Goal: Information Seeking & Learning: Check status

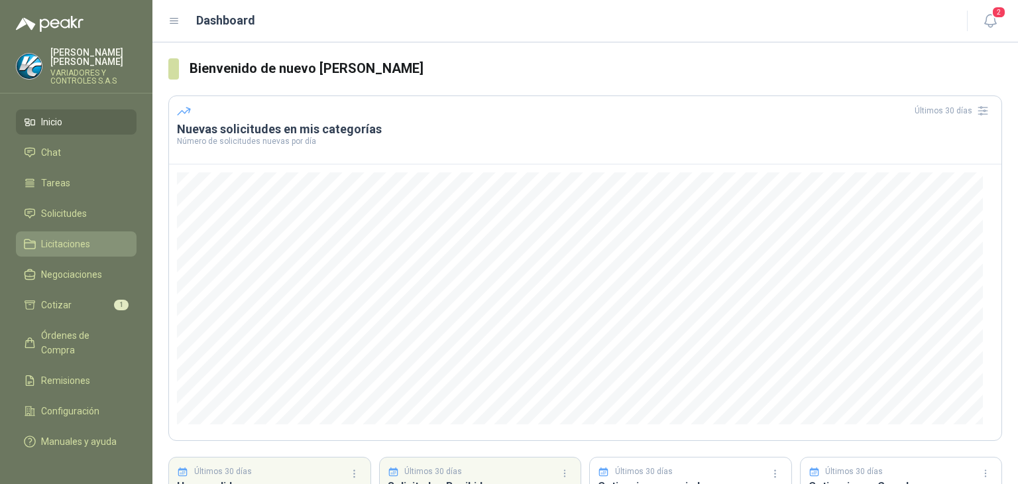
click at [83, 237] on span "Licitaciones" at bounding box center [65, 244] width 49 height 15
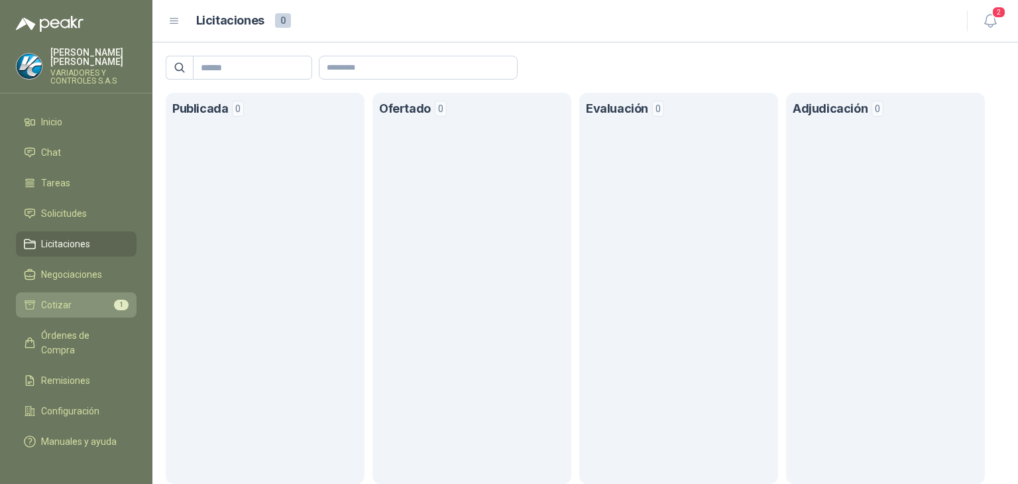
click at [91, 298] on li "Cotizar 1" at bounding box center [76, 305] width 105 height 15
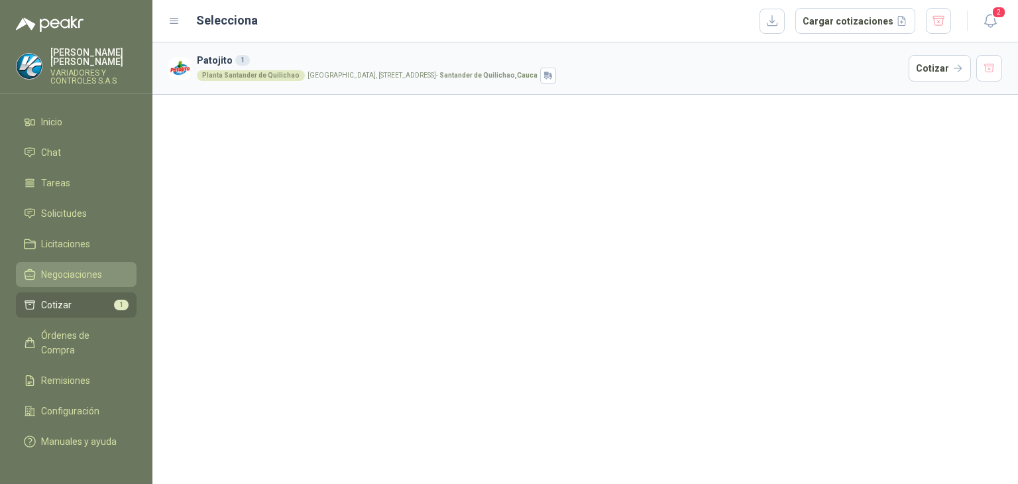
click at [107, 267] on li "Negociaciones" at bounding box center [76, 274] width 105 height 15
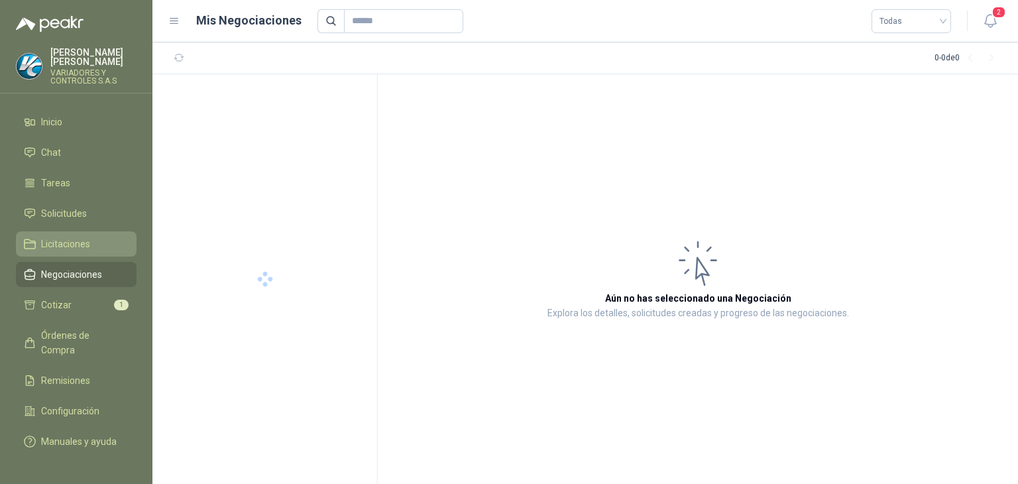
click at [97, 243] on link "Licitaciones" at bounding box center [76, 243] width 121 height 25
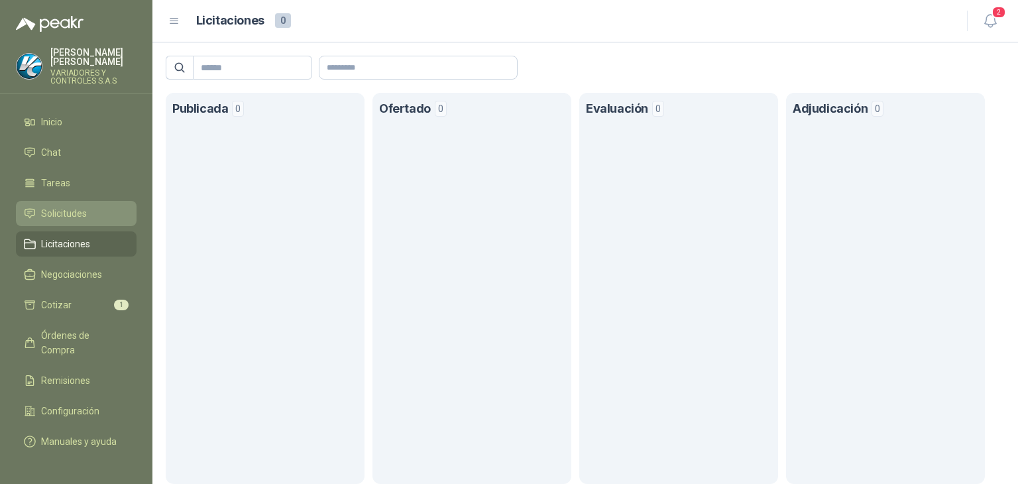
click at [45, 206] on span "Solicitudes" at bounding box center [64, 213] width 46 height 15
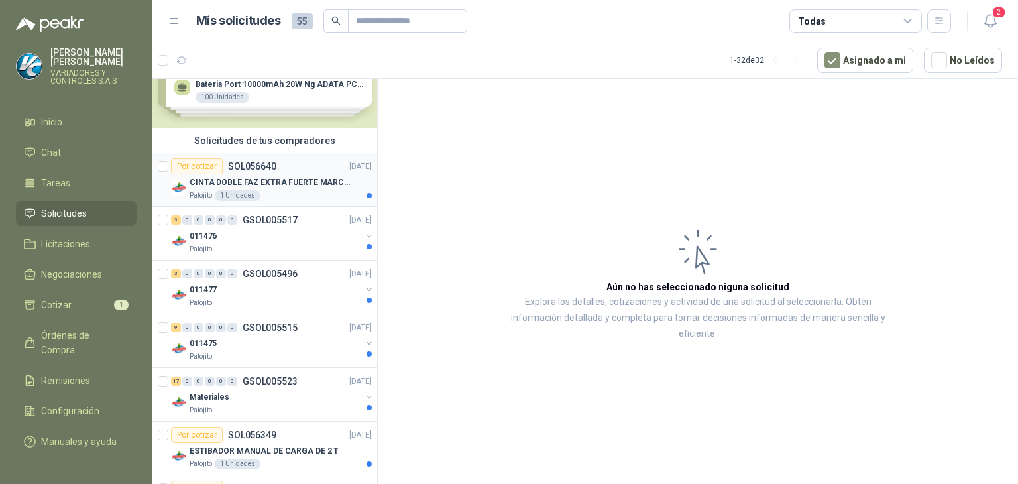
scroll to position [66, 0]
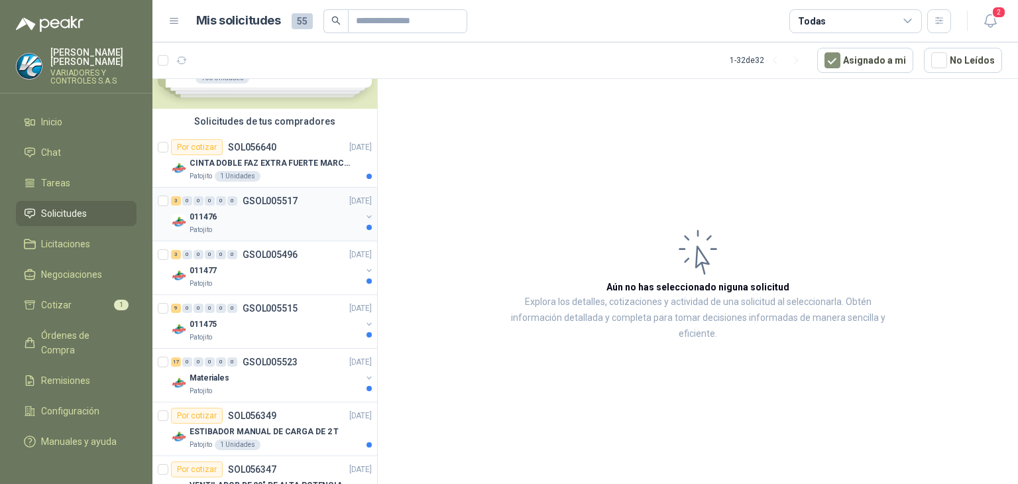
click at [284, 200] on p "GSOL005517" at bounding box center [270, 200] width 55 height 9
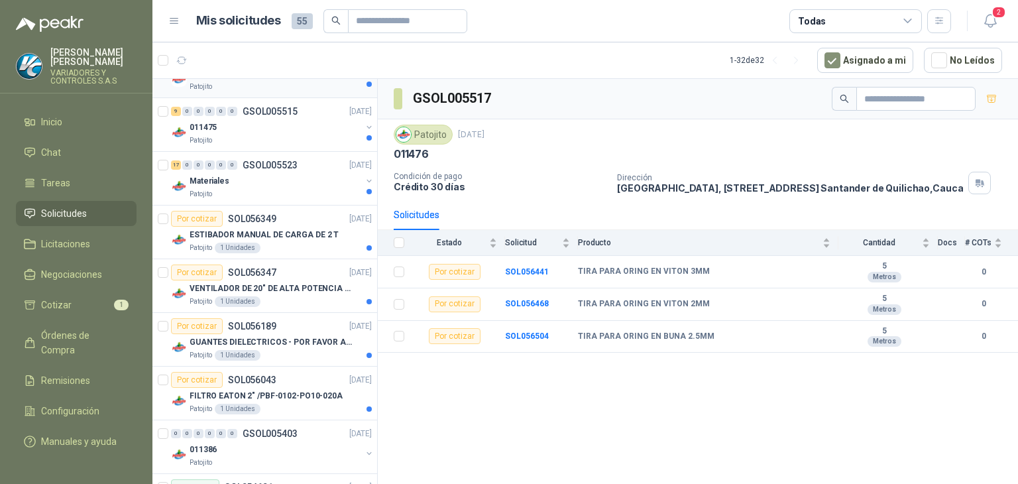
scroll to position [265, 0]
click at [286, 147] on div "9 0 0 0 0 0 GSOL005515 17/09/25 011475 Patojito" at bounding box center [264, 123] width 225 height 54
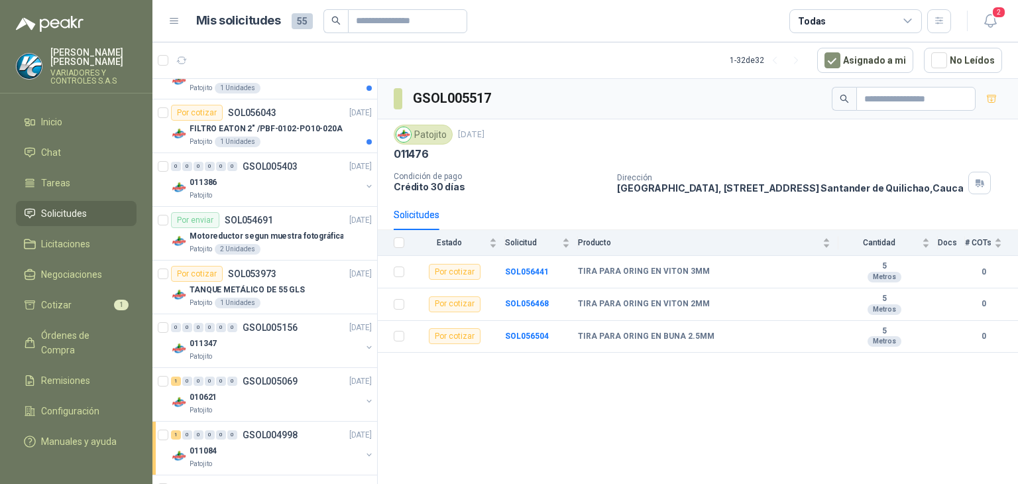
scroll to position [530, 0]
click at [273, 220] on div "Por enviar SOL054691 03/09/25" at bounding box center [271, 220] width 201 height 16
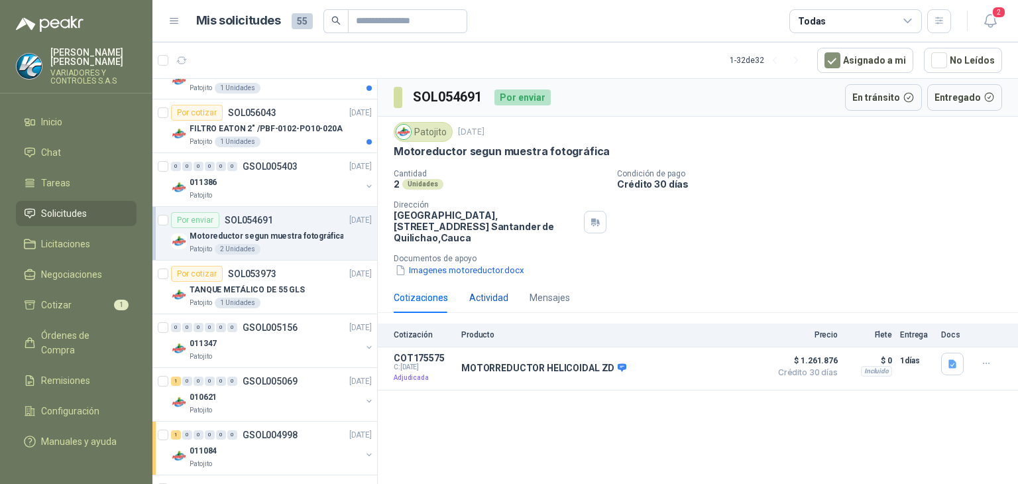
click at [481, 295] on div "Actividad" at bounding box center [488, 297] width 39 height 15
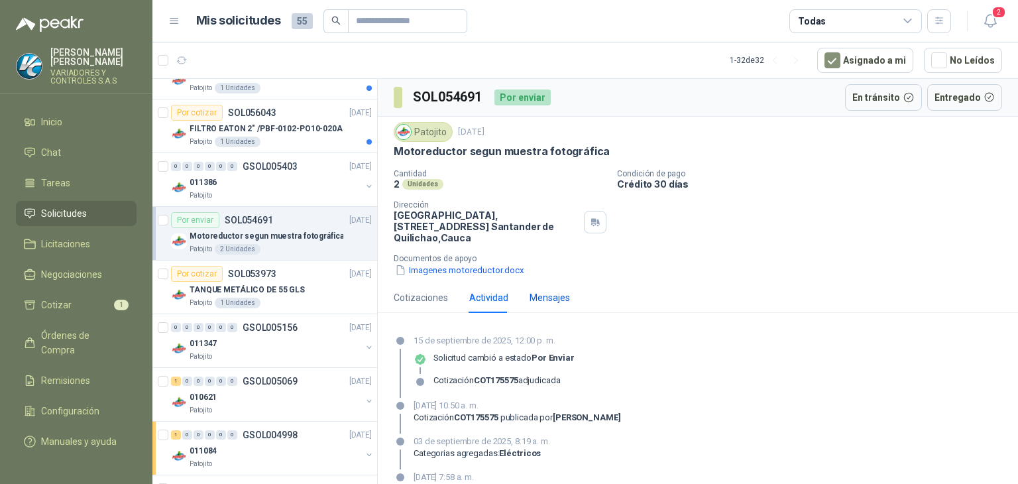
click at [539, 293] on div "Mensajes" at bounding box center [550, 297] width 40 height 15
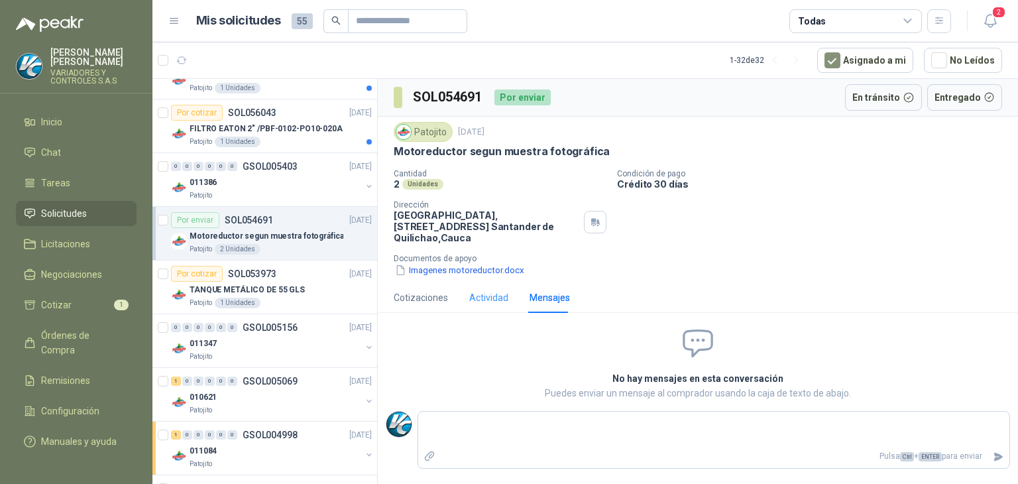
click at [495, 287] on div "Actividad" at bounding box center [488, 297] width 39 height 30
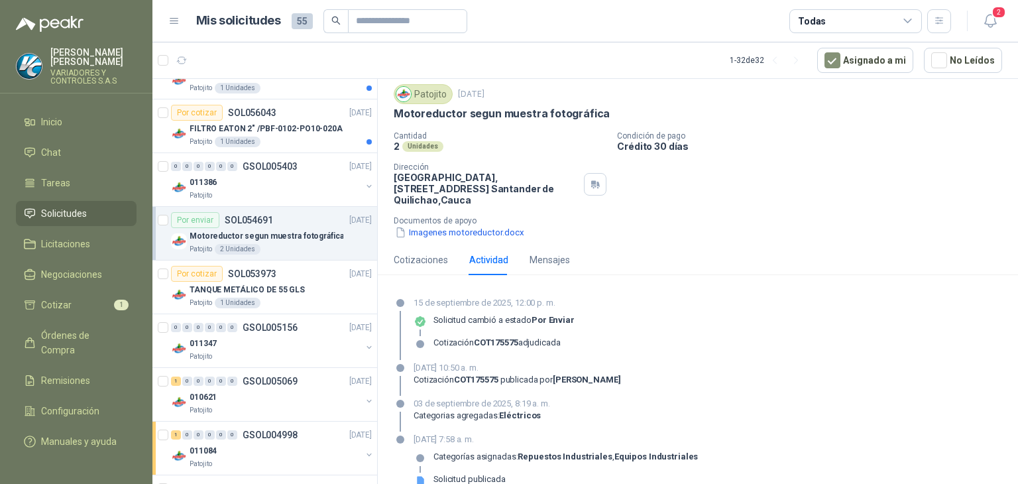
scroll to position [57, 0]
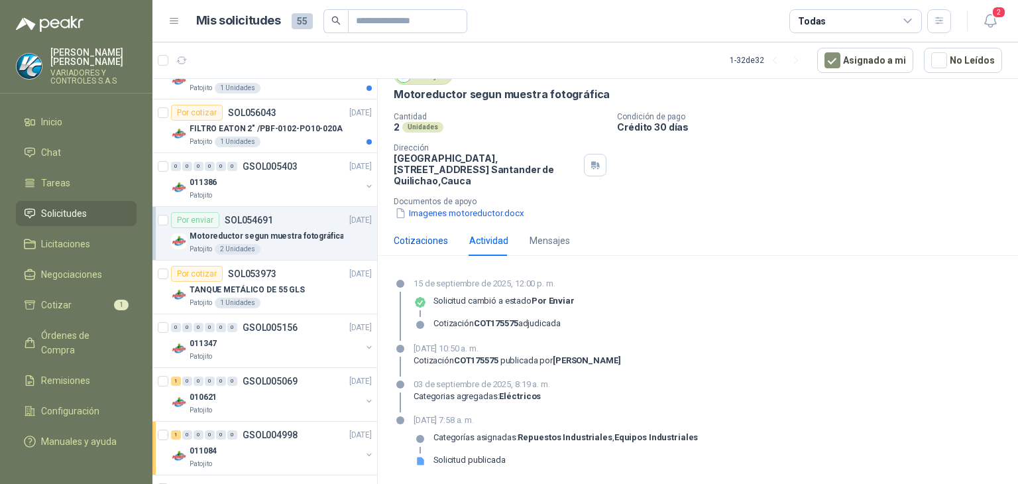
click at [421, 241] on div "Cotizaciones" at bounding box center [421, 240] width 54 height 15
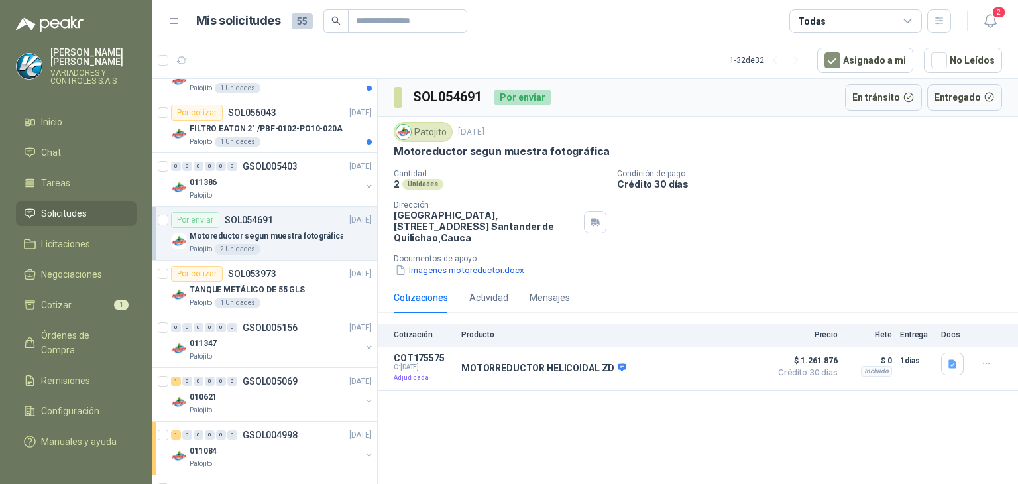
scroll to position [0, 0]
click at [302, 175] on div "011386" at bounding box center [276, 182] width 172 height 16
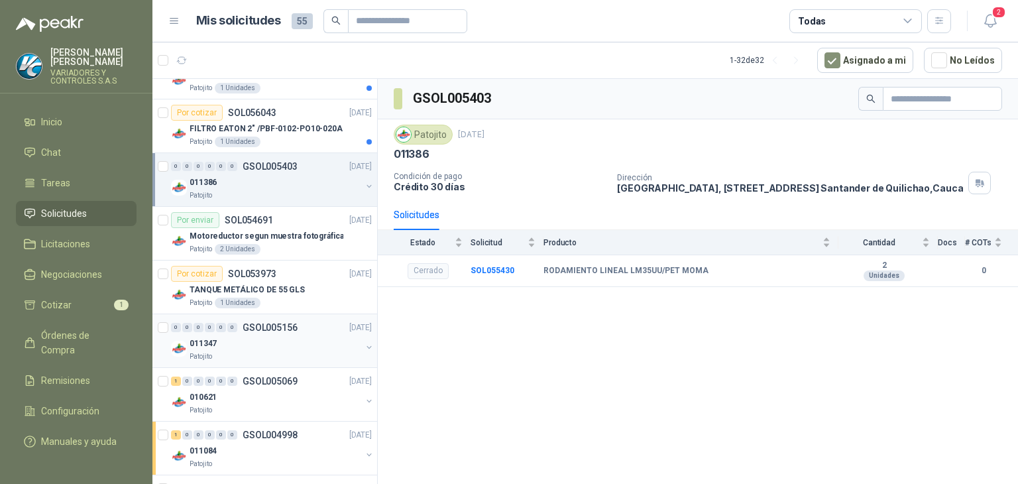
click at [294, 342] on div "011347" at bounding box center [276, 343] width 172 height 16
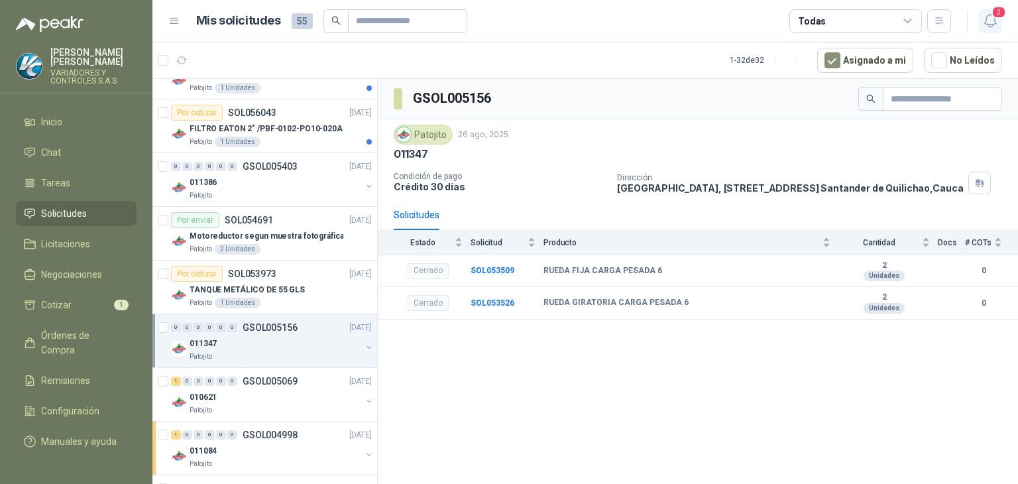
click at [979, 19] on button "2" at bounding box center [991, 21] width 24 height 24
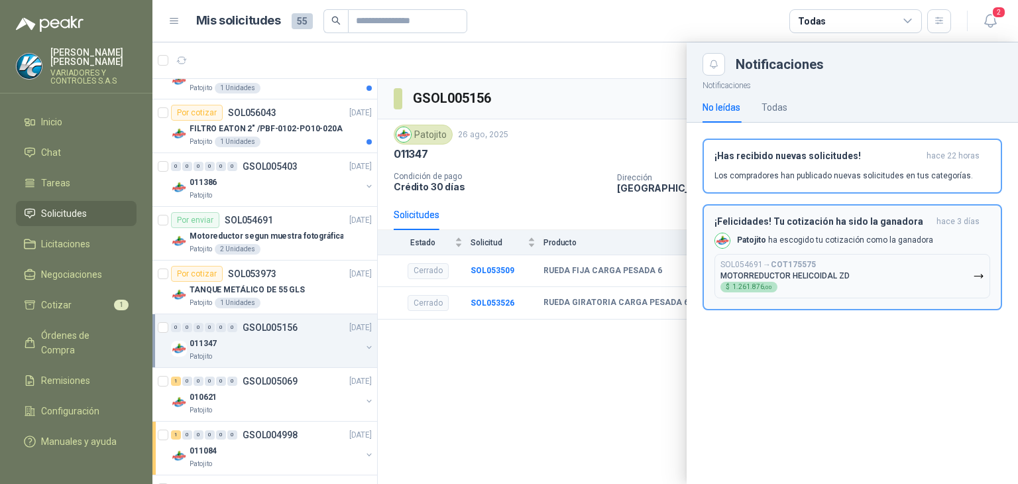
click at [848, 217] on h3 "¡Felicidades! Tu cotización ha sido la ganadora" at bounding box center [823, 221] width 217 height 11
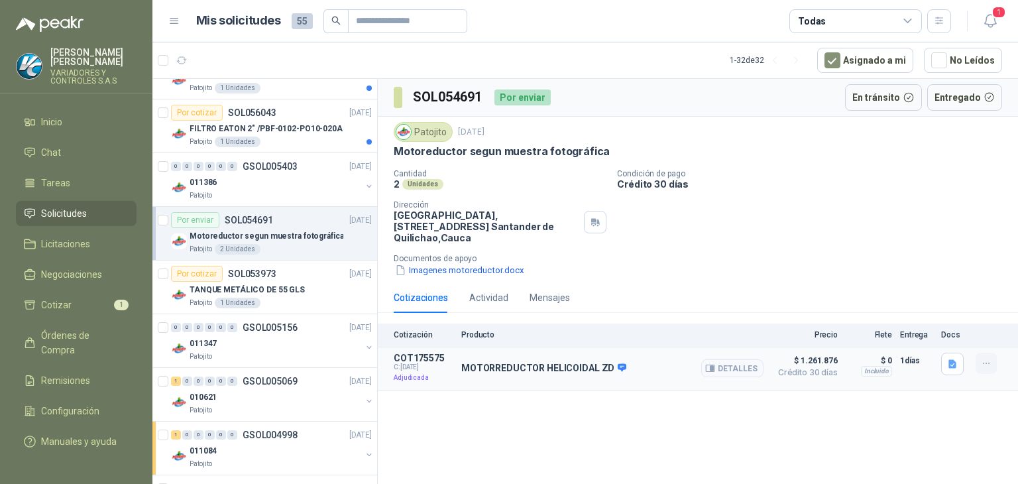
click at [987, 373] on button "button" at bounding box center [986, 363] width 21 height 21
click at [737, 367] on button "Detalles" at bounding box center [732, 368] width 62 height 18
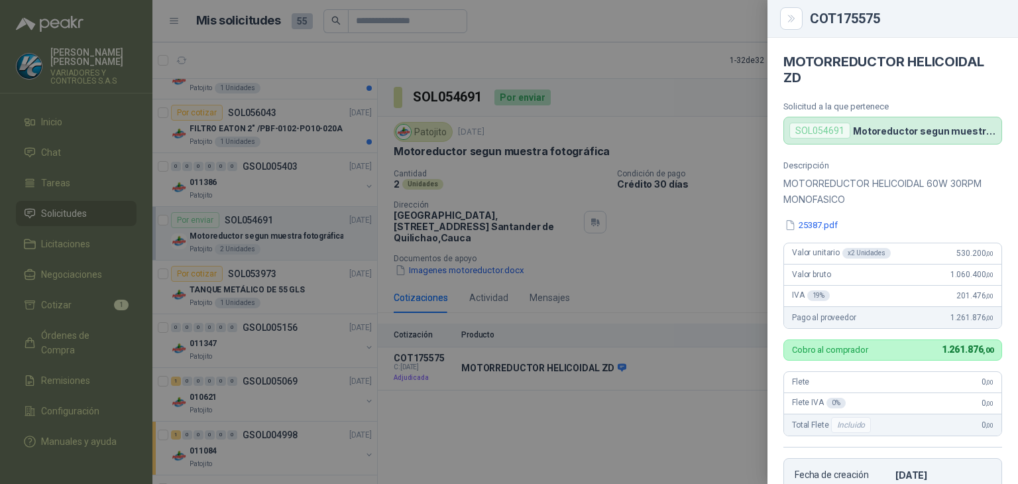
scroll to position [269, 0]
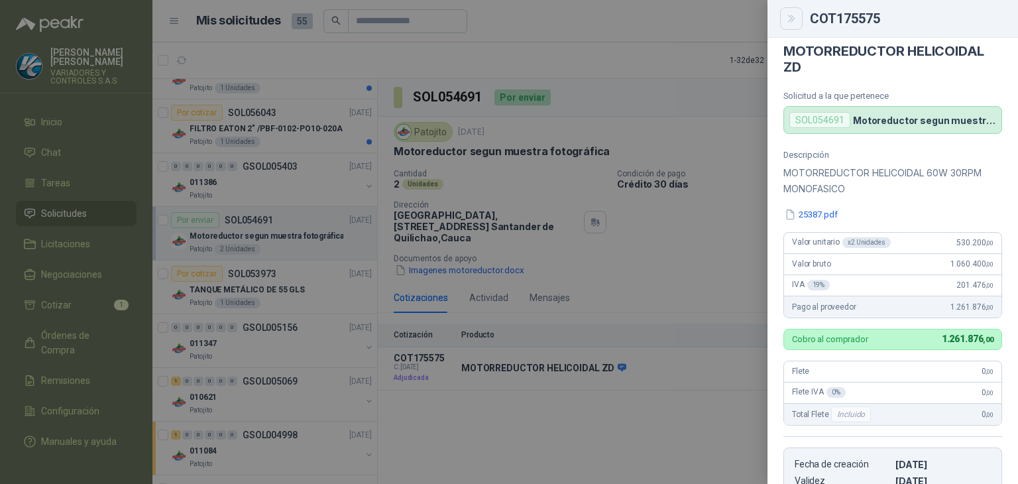
click at [783, 17] on button "Close" at bounding box center [791, 18] width 23 height 23
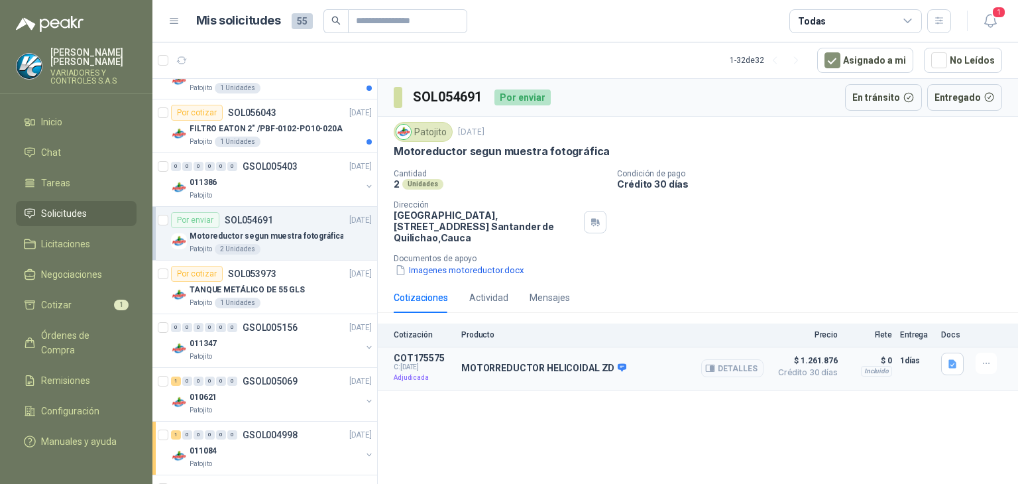
click at [415, 354] on p "COT175575" at bounding box center [424, 358] width 60 height 11
click at [493, 300] on div "Actividad" at bounding box center [488, 297] width 39 height 15
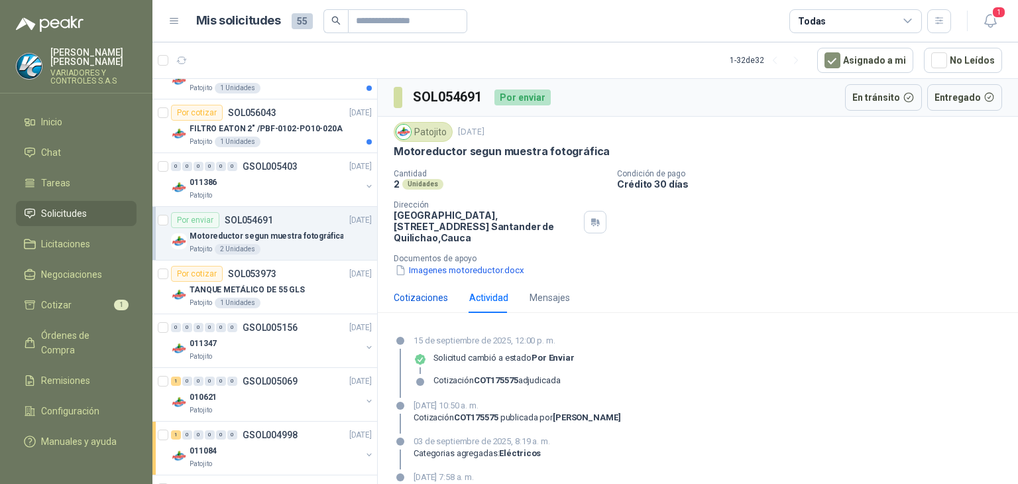
click at [422, 300] on div "Cotizaciones" at bounding box center [421, 297] width 54 height 15
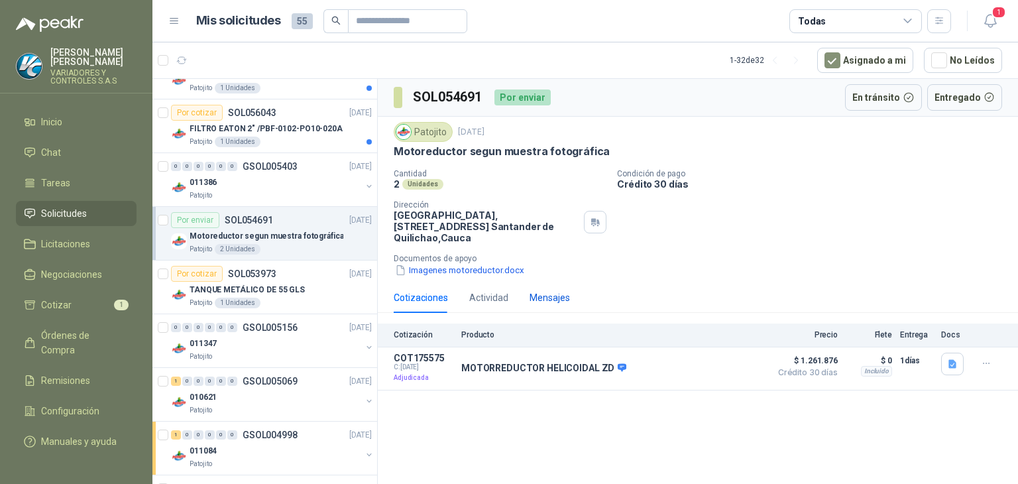
click at [541, 292] on div "Mensajes" at bounding box center [550, 297] width 40 height 15
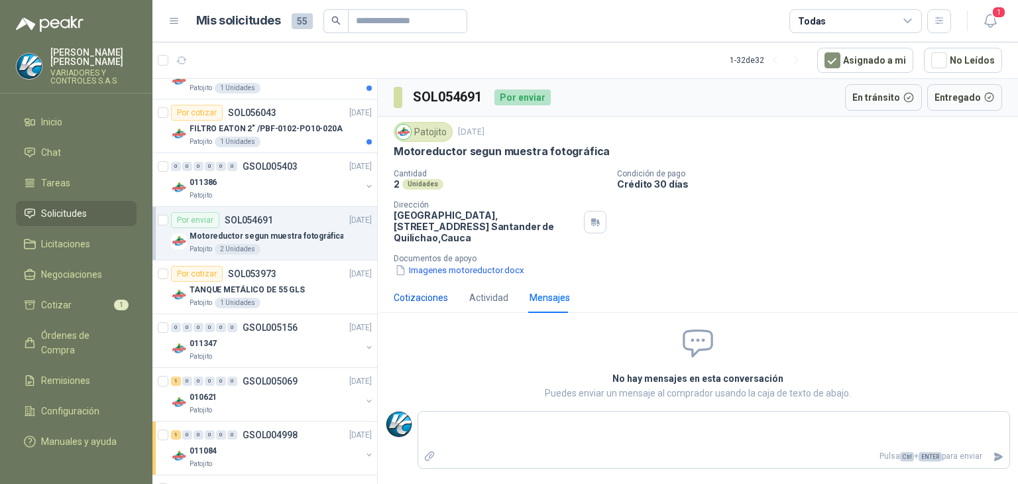
click at [406, 290] on div "Cotizaciones" at bounding box center [421, 297] width 54 height 15
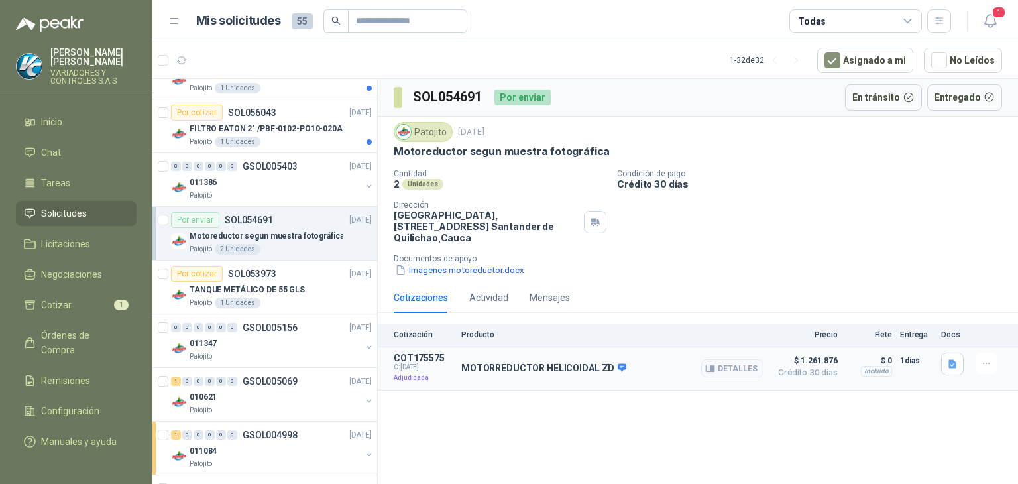
click at [798, 359] on span "$ 1.261.876" at bounding box center [805, 361] width 66 height 16
click at [420, 353] on p "COT175575" at bounding box center [424, 358] width 60 height 11
click at [428, 364] on span "C: 03/09/2025" at bounding box center [424, 367] width 60 height 8
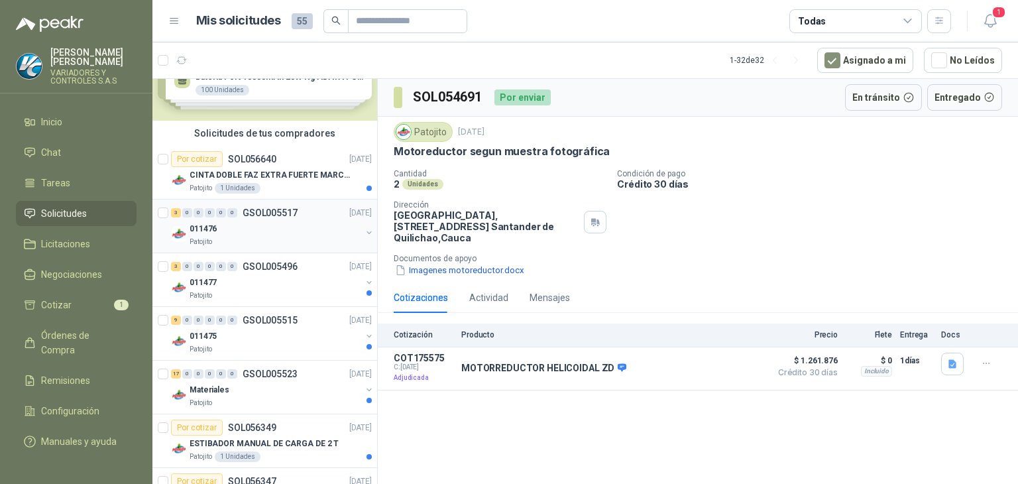
scroll to position [0, 0]
